Goal: Find specific page/section: Find specific page/section

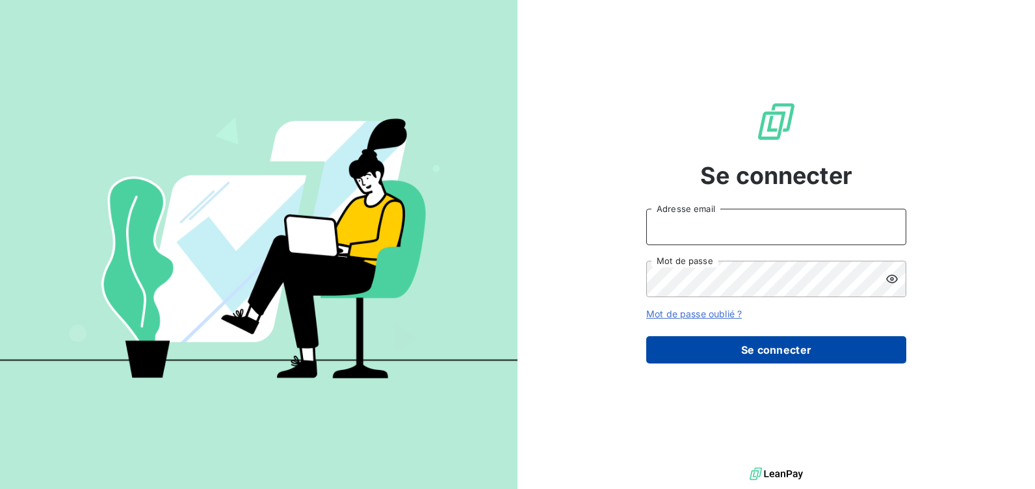
type input "droulezagostiv@arceurope.fr"
click at [677, 344] on button "Se connecter" at bounding box center [776, 349] width 260 height 27
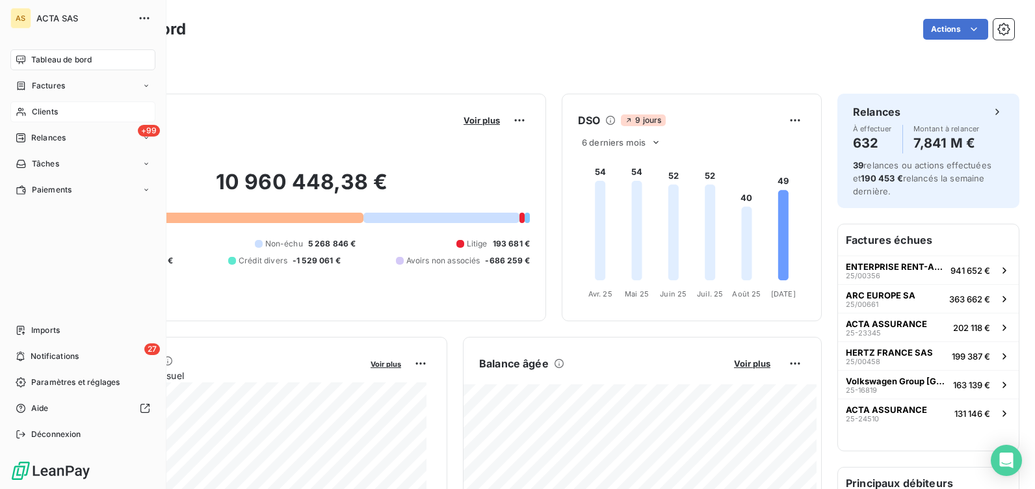
click at [49, 112] on span "Clients" at bounding box center [45, 112] width 26 height 12
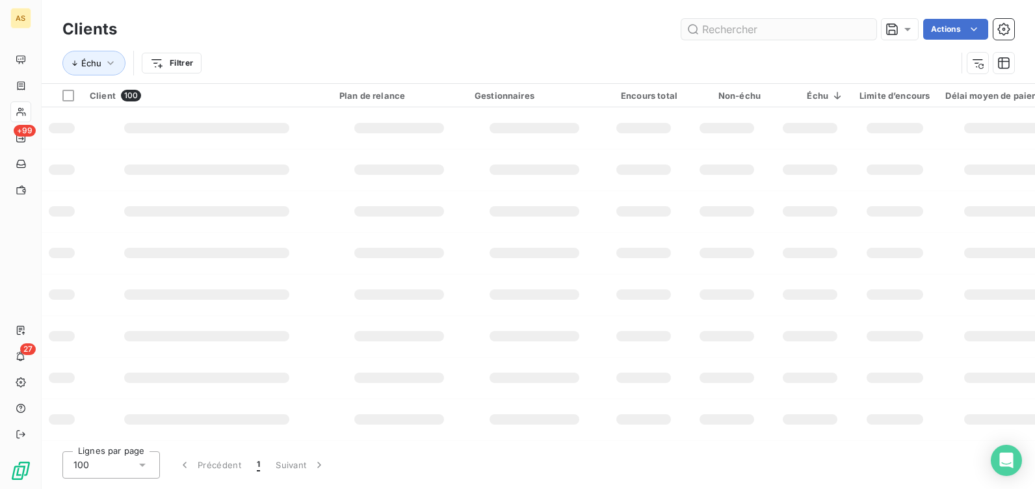
click at [721, 19] on input "text" at bounding box center [778, 29] width 195 height 21
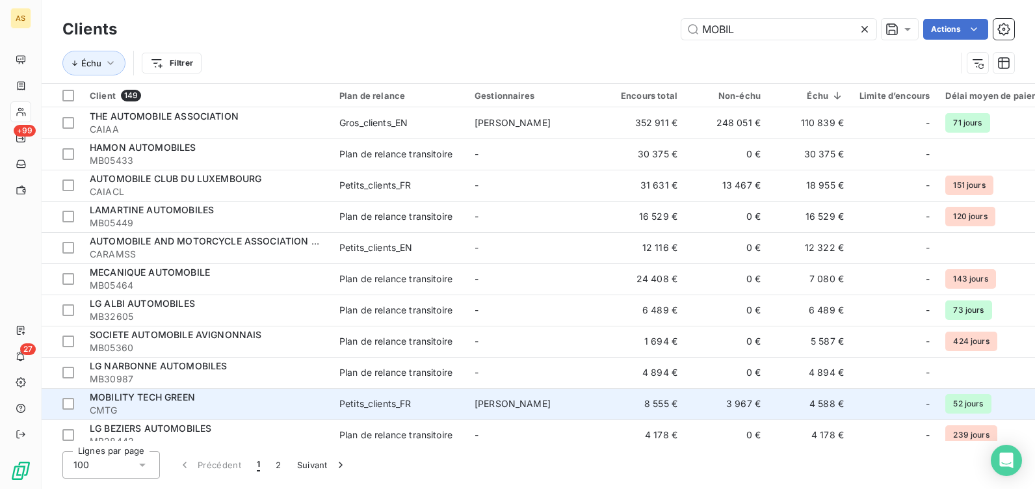
type input "MOBIL"
click at [222, 394] on div "MOBILITY TECH GREEN" at bounding box center [207, 397] width 234 height 13
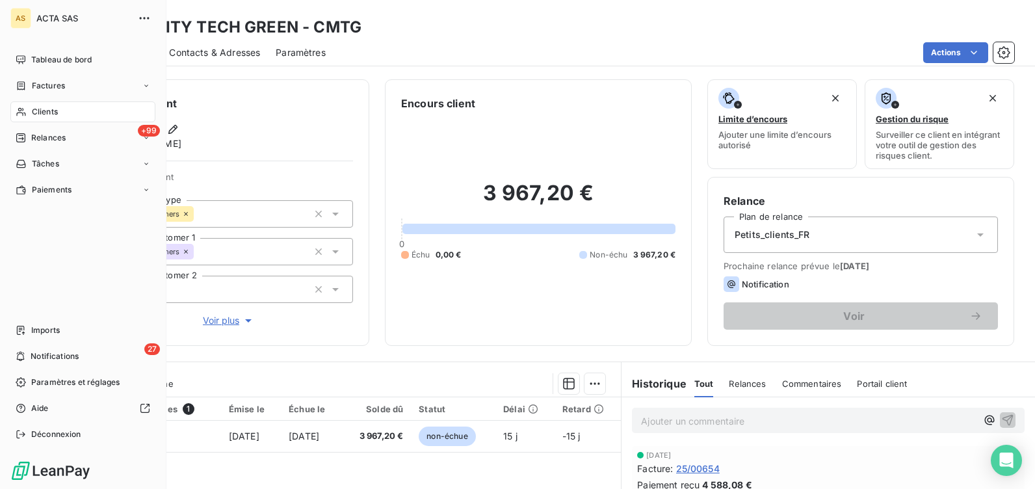
click at [36, 111] on span "Clients" at bounding box center [45, 112] width 26 height 12
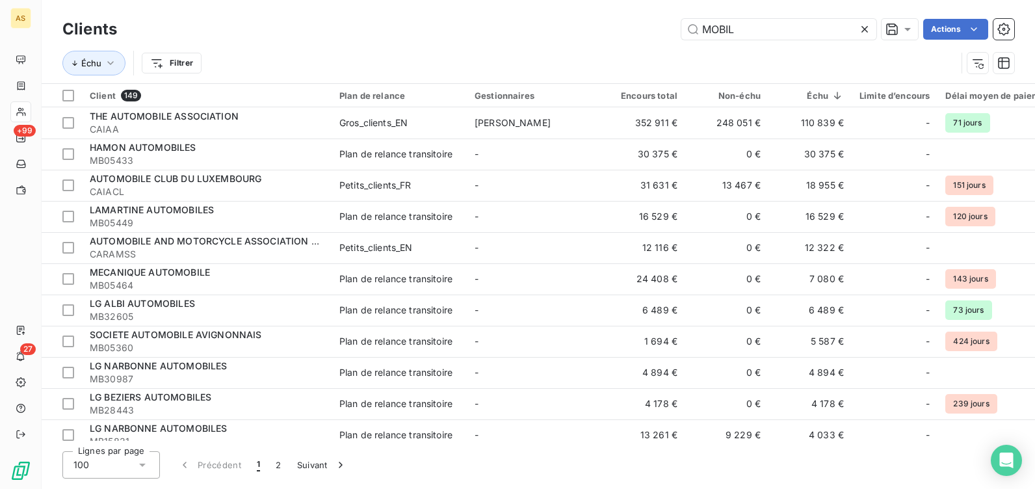
drag, startPoint x: 739, startPoint y: 30, endPoint x: 661, endPoint y: 36, distance: 77.6
click at [661, 36] on div "MOBIL Actions" at bounding box center [574, 29] width 882 height 21
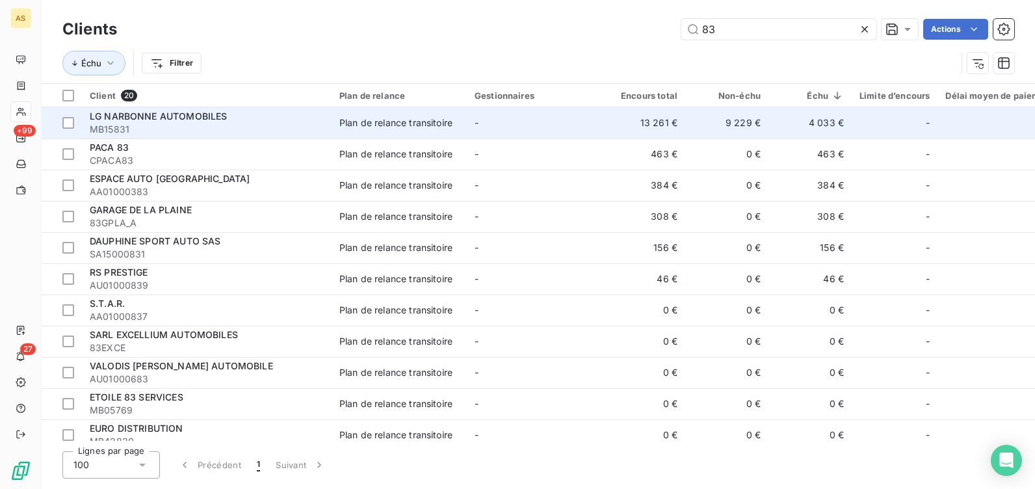
type input "83"
click at [418, 121] on div "Plan de relance transitoire" at bounding box center [395, 122] width 113 height 13
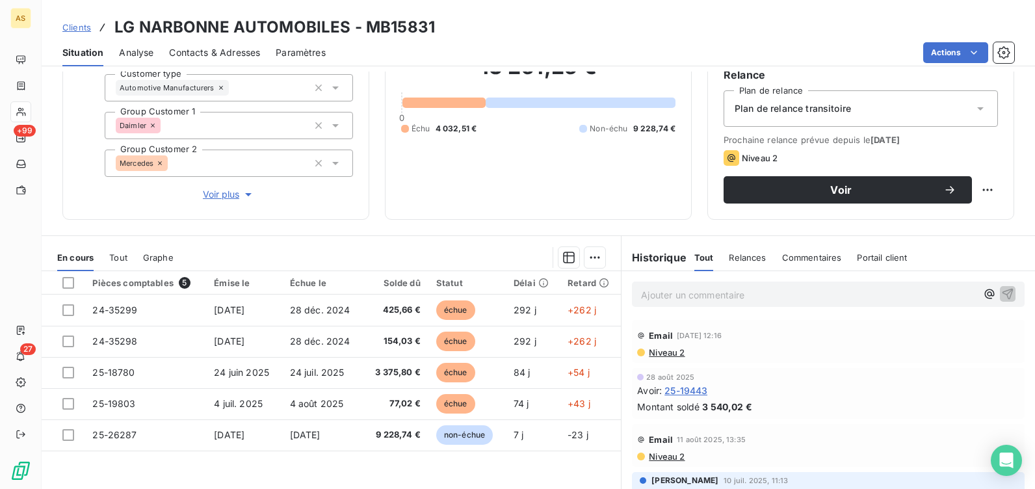
scroll to position [130, 0]
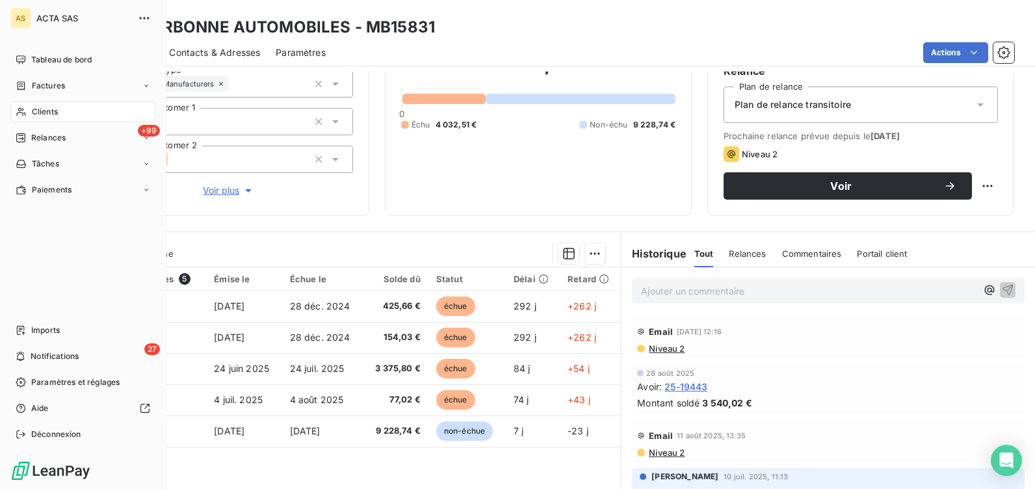
click at [34, 107] on span "Clients" at bounding box center [45, 112] width 26 height 12
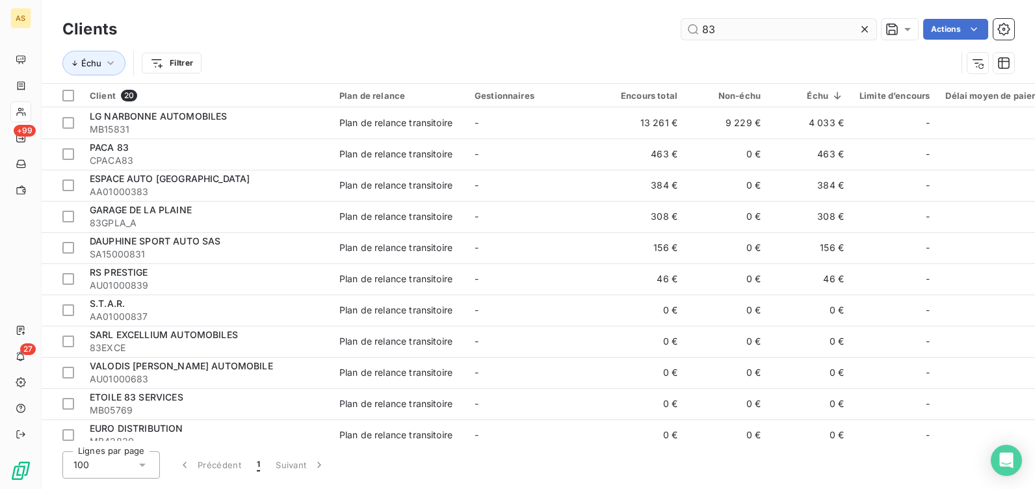
drag, startPoint x: 724, startPoint y: 31, endPoint x: 703, endPoint y: 27, distance: 21.8
click at [703, 27] on input "83" at bounding box center [778, 29] width 195 height 21
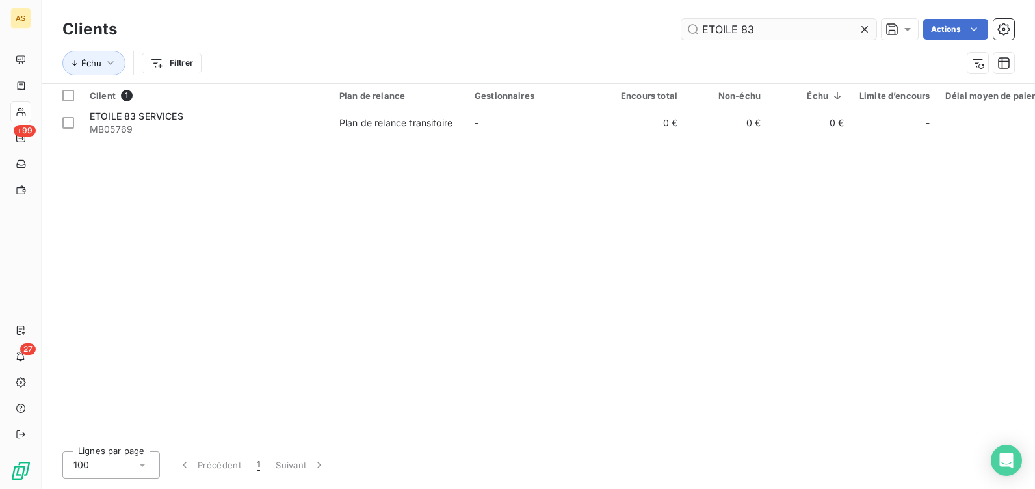
drag, startPoint x: 756, startPoint y: 26, endPoint x: 701, endPoint y: 32, distance: 54.9
click at [701, 32] on input "ETOILE 83" at bounding box center [778, 29] width 195 height 21
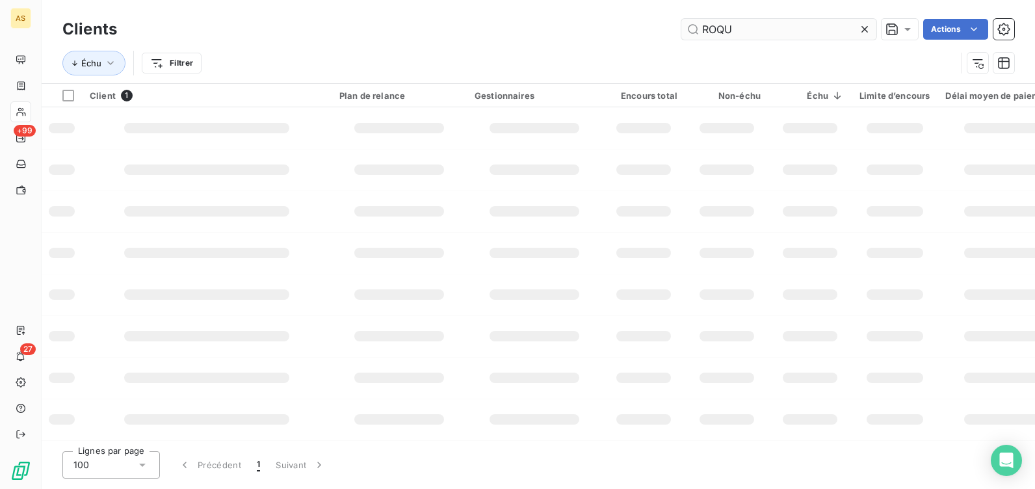
type input "[PERSON_NAME]"
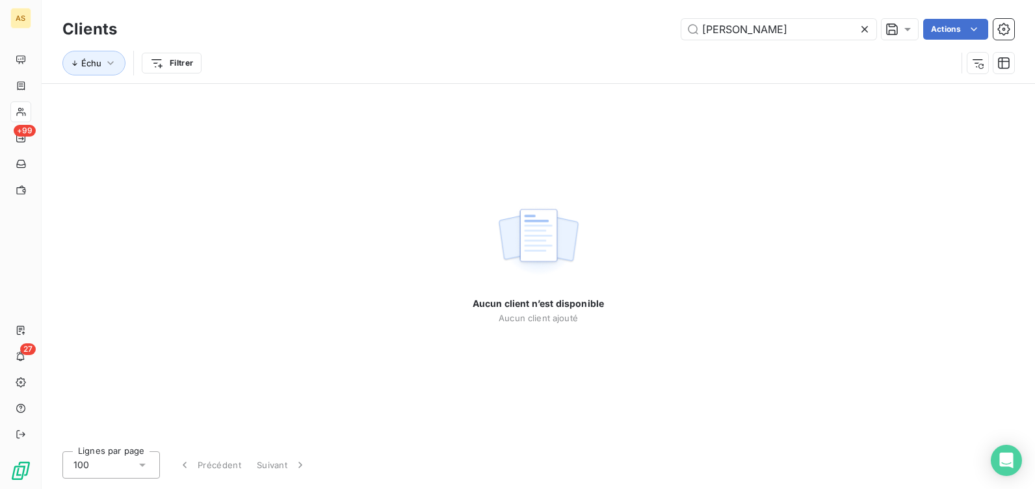
drag, startPoint x: 759, startPoint y: 33, endPoint x: 701, endPoint y: 42, distance: 58.6
click at [701, 42] on div "Clients [PERSON_NAME] Actions" at bounding box center [538, 29] width 952 height 27
